Goal: Information Seeking & Learning: Learn about a topic

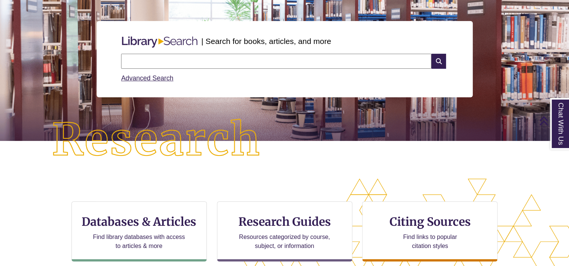
scroll to position [75, 0]
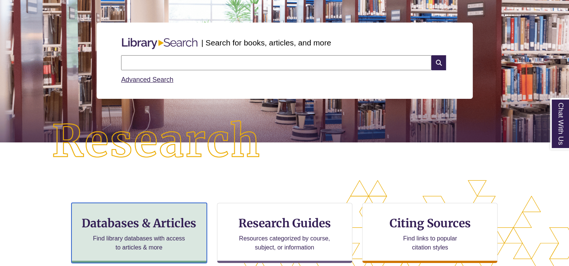
click at [153, 227] on h3 "Databases & Articles" at bounding box center [139, 223] width 123 height 14
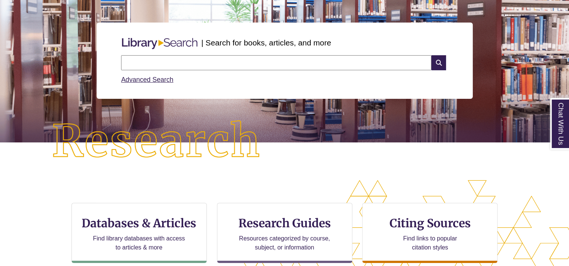
click at [150, 59] on input "text" at bounding box center [276, 62] width 310 height 15
type input "**********"
click at [440, 58] on icon at bounding box center [438, 62] width 14 height 15
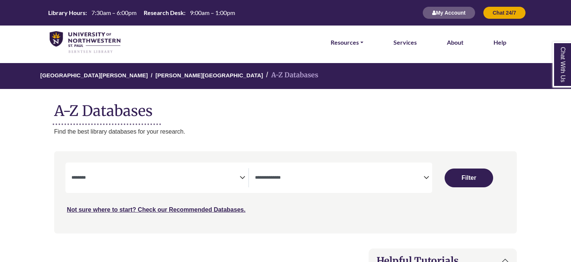
select select "Database Subject Filter"
select select "Database Types Filter"
select select "Database Subject Filter"
select select "Database Types Filter"
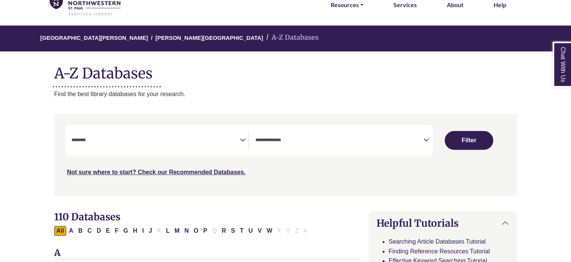
click at [240, 143] on icon "Search filters" at bounding box center [242, 138] width 6 height 11
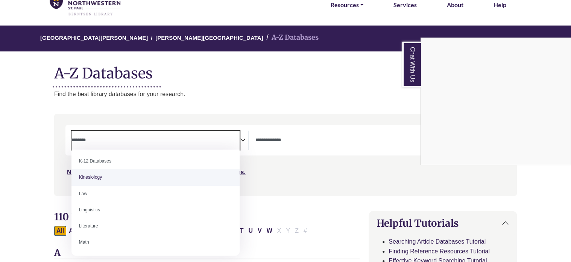
scroll to position [414, 0]
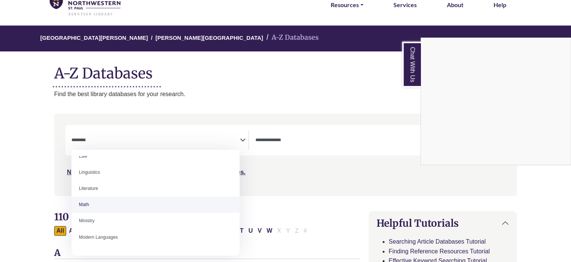
select select "*****"
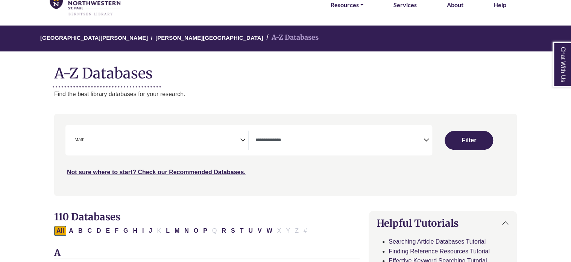
click at [423, 140] on icon "Search filters" at bounding box center [426, 138] width 6 height 11
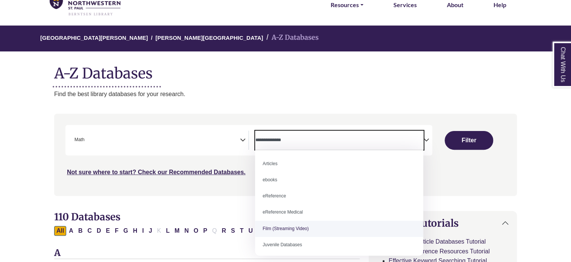
scroll to position [0, 0]
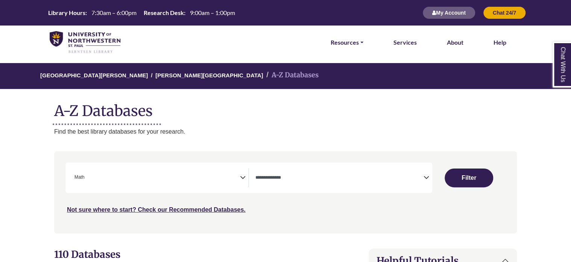
click at [327, 228] on div "Search filters" at bounding box center [285, 193] width 453 height 76
click at [425, 177] on icon "Search filters" at bounding box center [426, 176] width 6 height 11
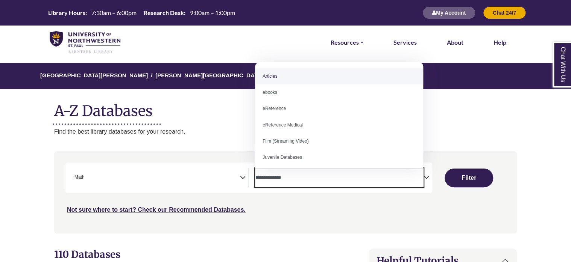
select select "*****"
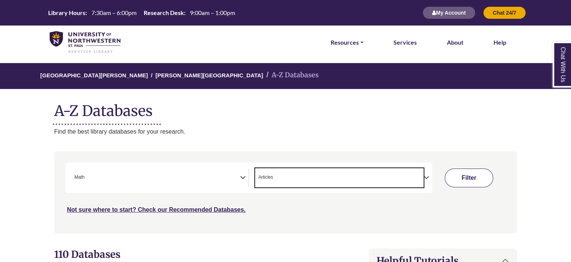
click at [455, 179] on button "Filter" at bounding box center [468, 178] width 48 height 19
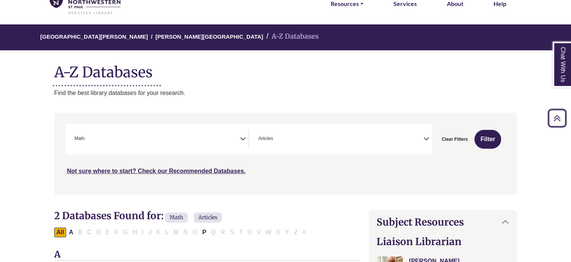
scroll to position [38, 0]
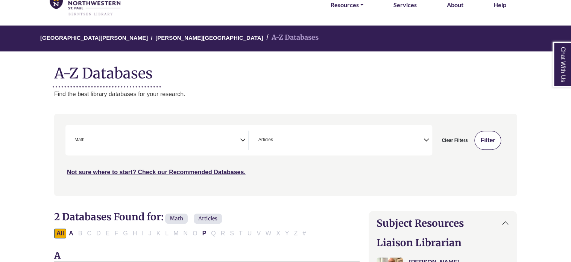
click at [483, 138] on button "Filter" at bounding box center [487, 140] width 27 height 19
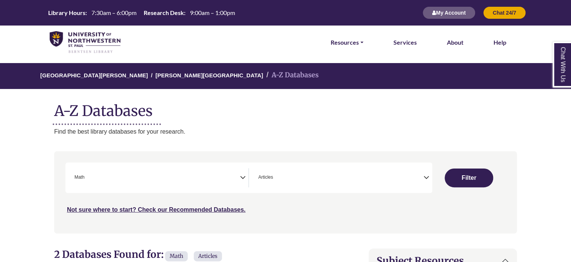
select select "Database Subject Filter"
select select "Database Types Filter"
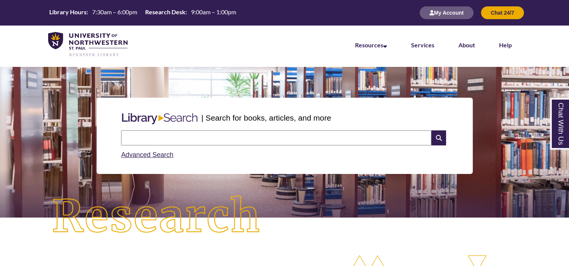
click at [181, 136] on input "text" at bounding box center [276, 137] width 310 height 15
click at [175, 138] on input "******" at bounding box center [276, 137] width 310 height 15
type input "**********"
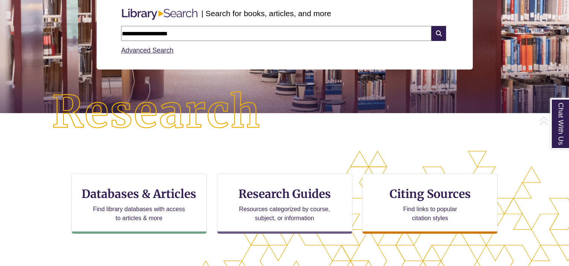
scroll to position [113, 0]
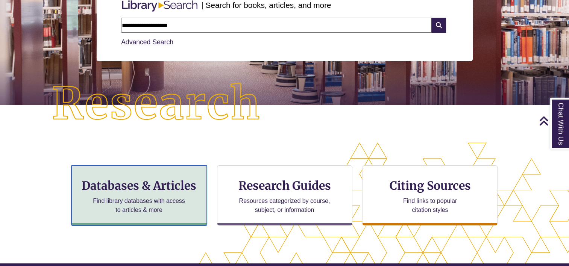
click at [116, 191] on h3 "Databases & Articles" at bounding box center [139, 186] width 123 height 14
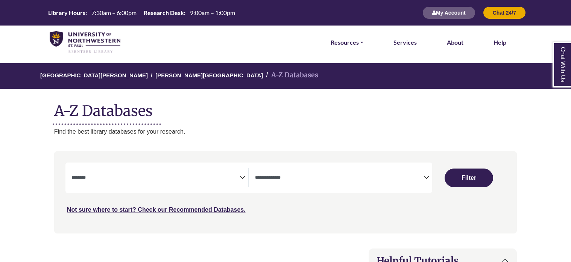
select select "Database Subject Filter"
select select "Database Types Filter"
select select "Database Subject Filter"
select select "Database Types Filter"
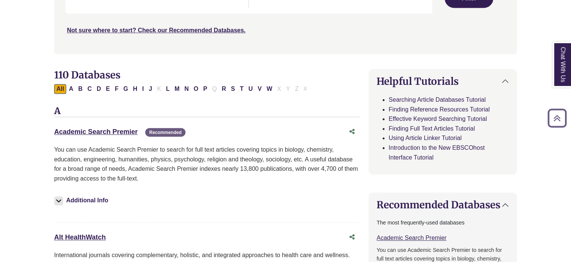
scroll to position [226, 0]
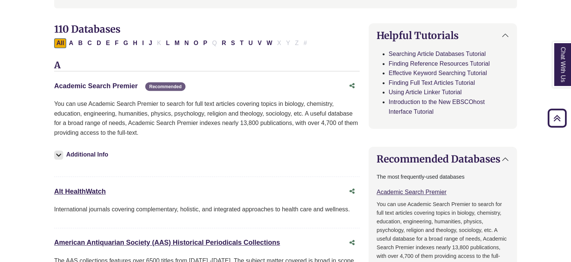
click at [101, 86] on link "Academic Search Premier This link opens in a new window" at bounding box center [95, 86] width 83 height 8
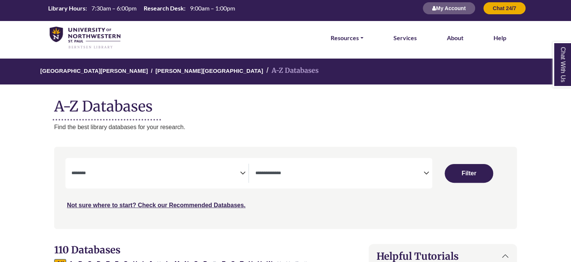
scroll to position [0, 0]
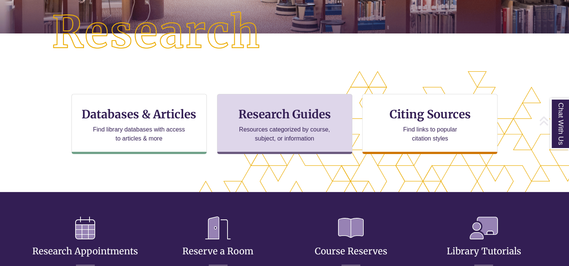
scroll to position [188, 0]
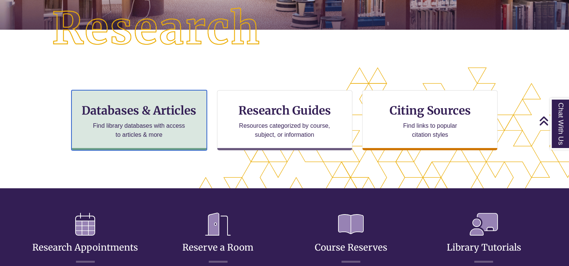
click at [176, 117] on h3 "Databases & Articles" at bounding box center [139, 110] width 123 height 14
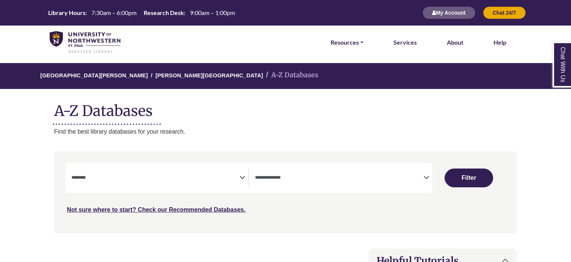
select select "Database Subject Filter"
select select "Database Types Filter"
select select "Database Subject Filter"
select select "Database Types Filter"
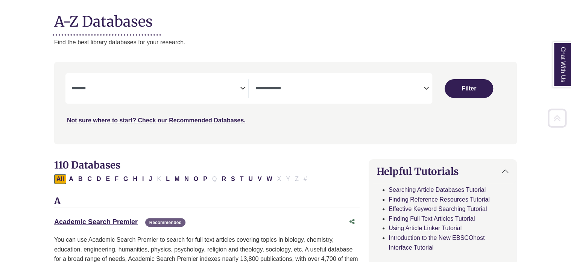
scroll to position [188, 0]
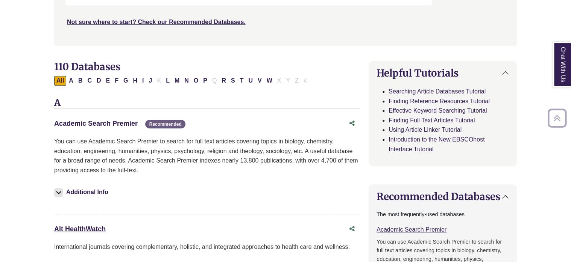
click at [125, 123] on link "Academic Search Premier This link opens in a new window" at bounding box center [95, 124] width 83 height 8
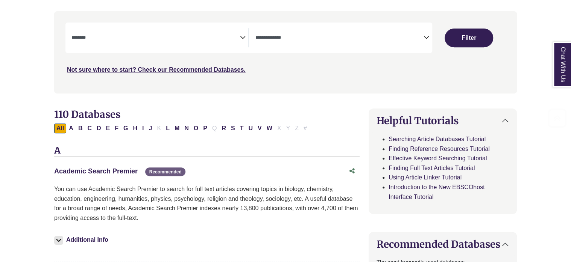
scroll to position [150, 0]
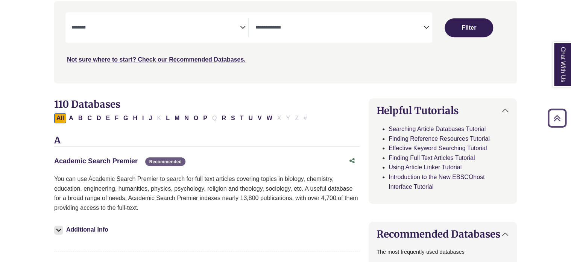
click at [122, 161] on link "Academic Search Premier This link opens in a new window" at bounding box center [95, 162] width 83 height 8
